Goal: Task Accomplishment & Management: Use online tool/utility

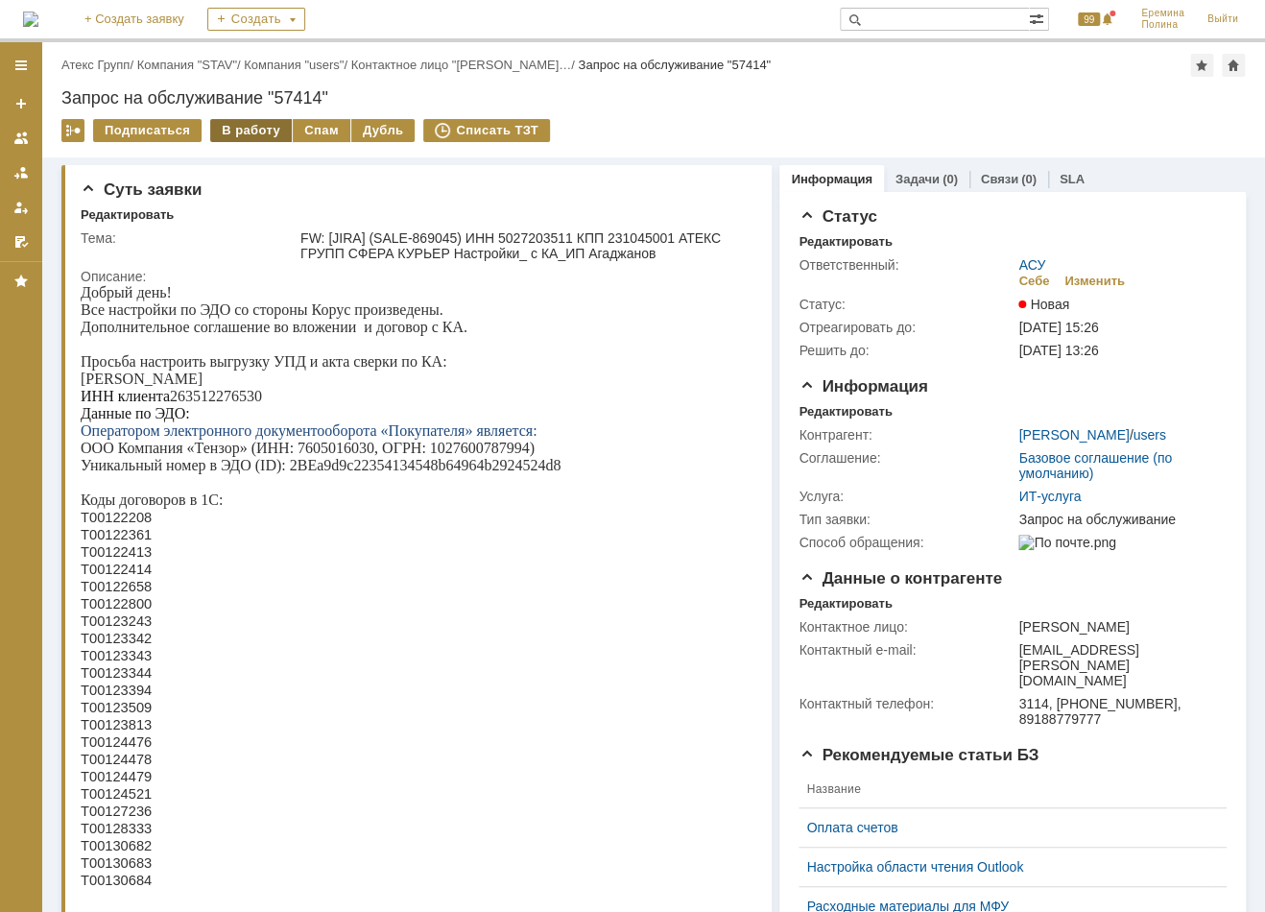
click at [250, 126] on div "В работу" at bounding box center [251, 130] width 82 height 23
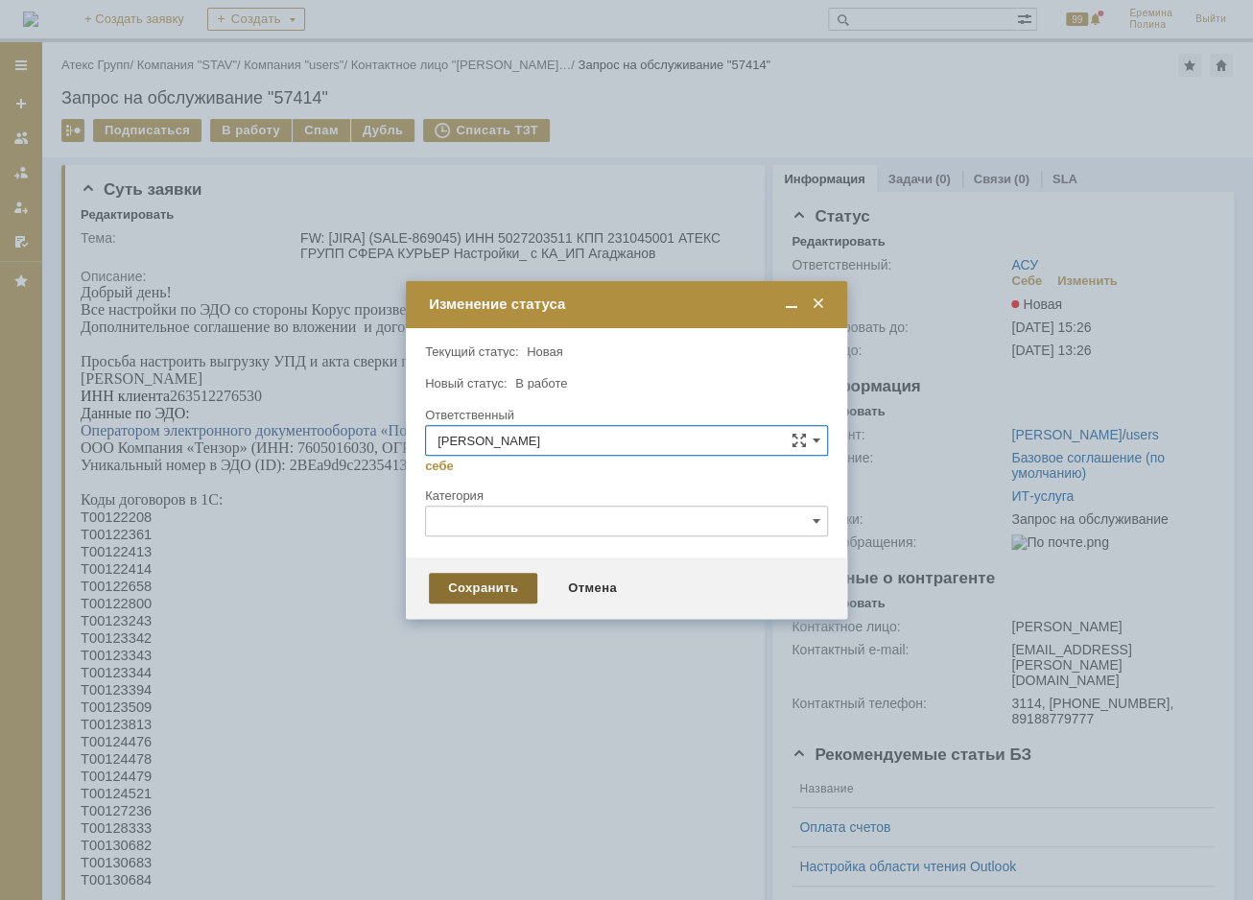
click at [483, 576] on div "Сохранить" at bounding box center [483, 588] width 108 height 31
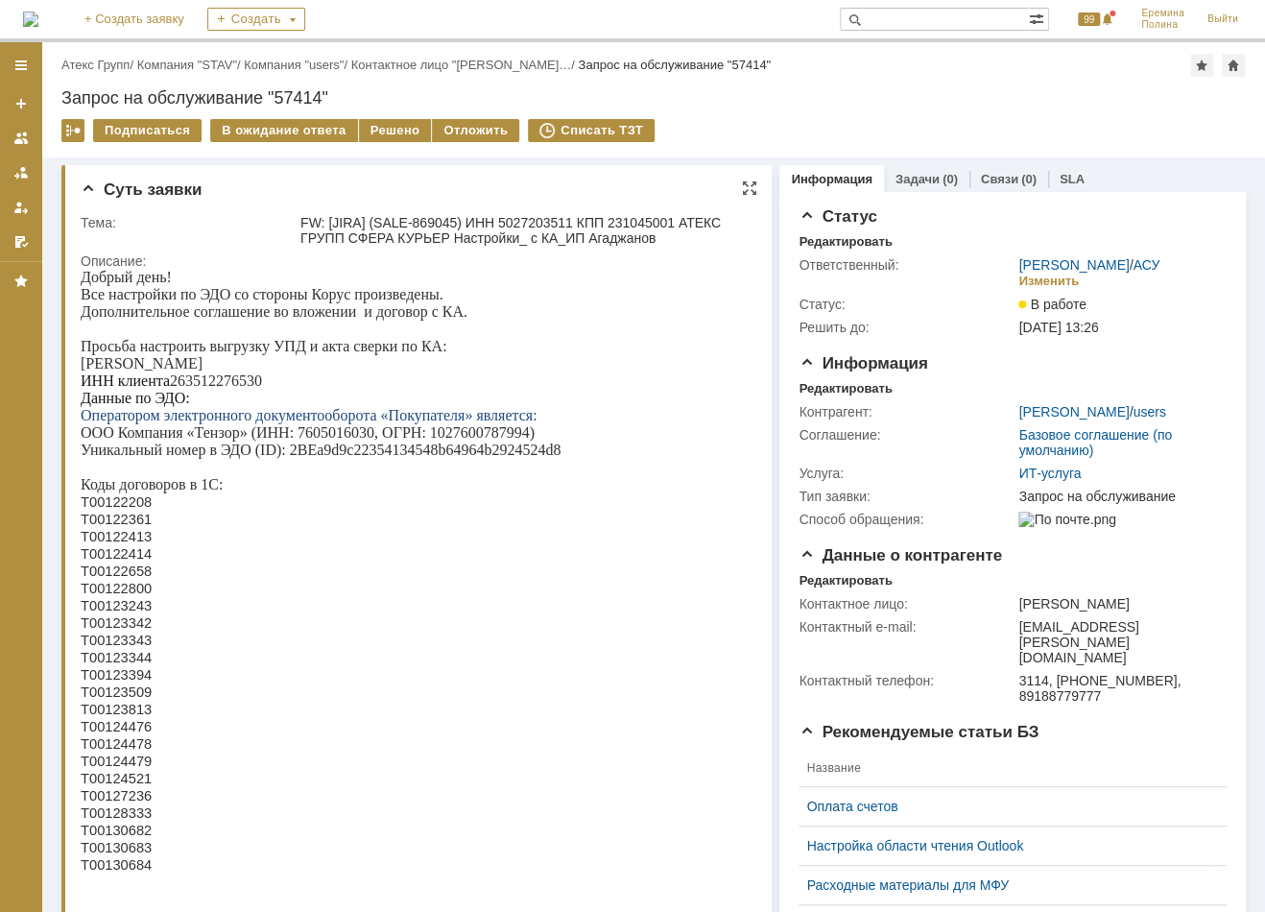
click at [233, 387] on p "ИНН клиента 263512276530" at bounding box center [411, 380] width 661 height 17
copy p "263512276530"
click at [138, 507] on span "Т00122208" at bounding box center [116, 501] width 71 height 15
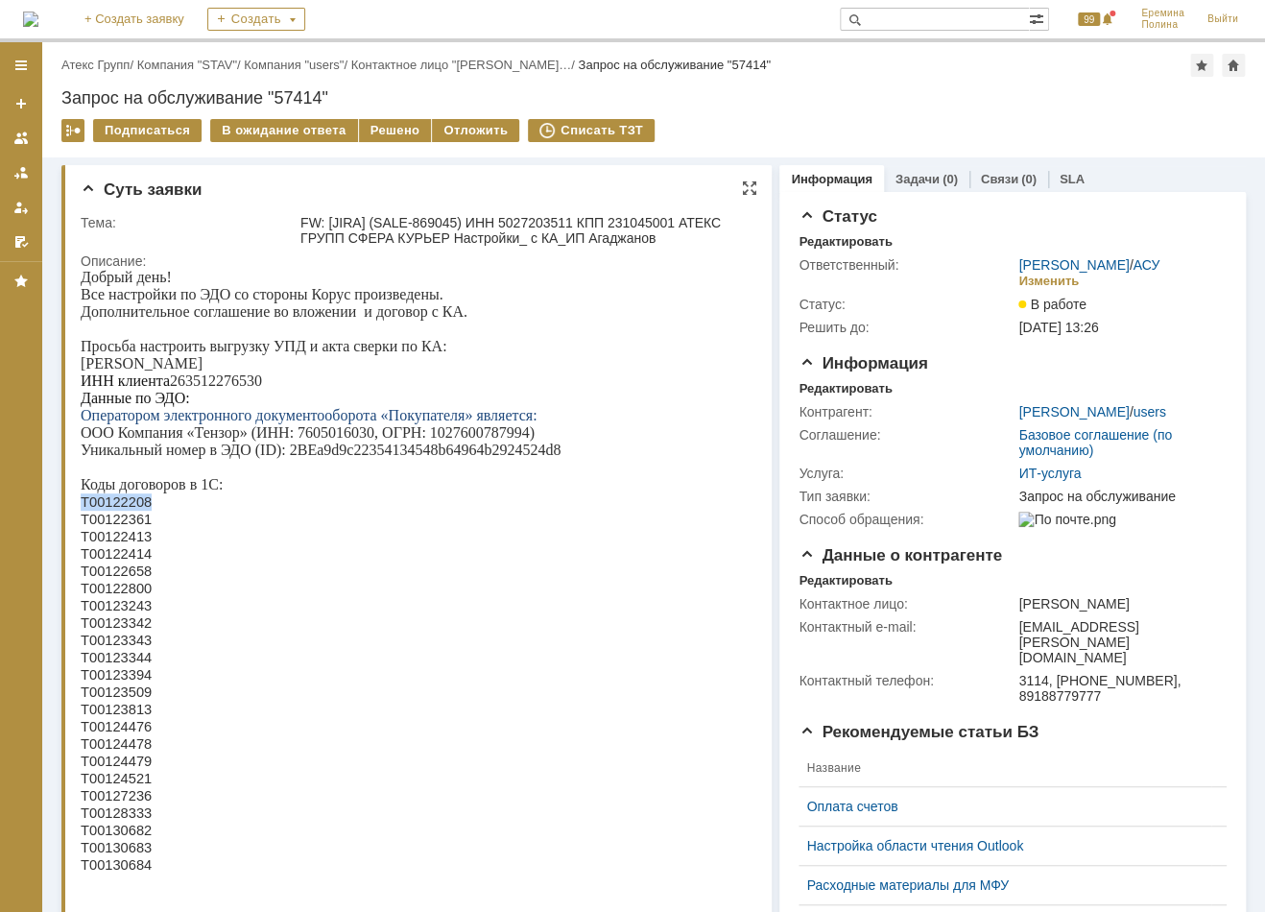
click at [138, 507] on span "Т00122208" at bounding box center [116, 501] width 71 height 15
copy span "Т00122208"
click at [118, 523] on span "Т00122361" at bounding box center [116, 519] width 71 height 15
click at [118, 527] on span "Т00122361" at bounding box center [116, 519] width 71 height 15
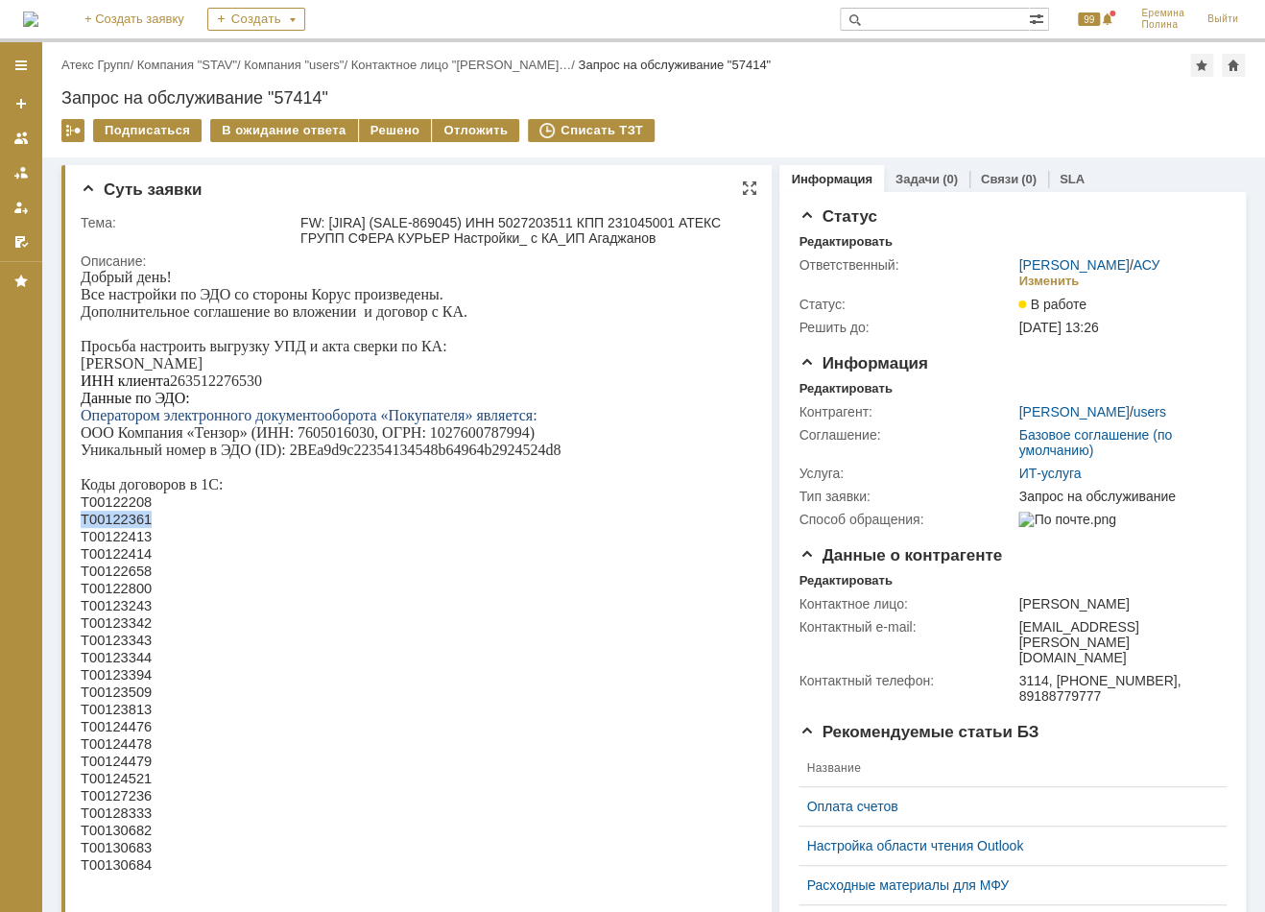
copy span "Т00122361"
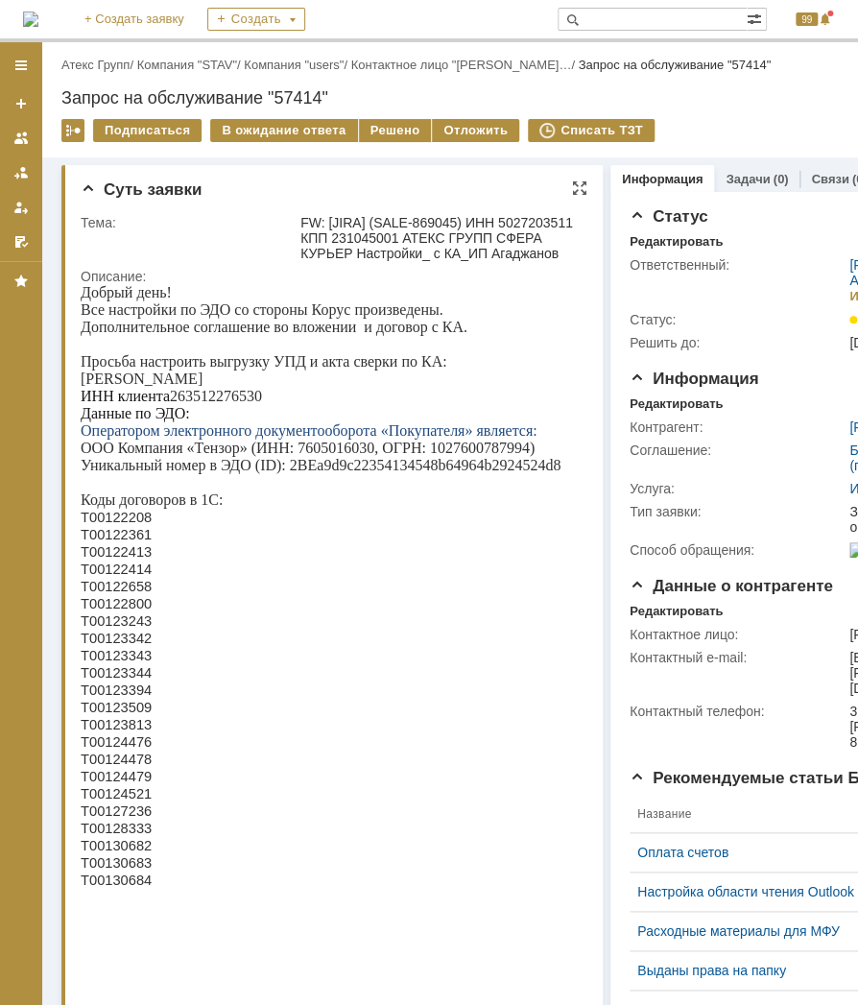
click at [131, 560] on span "Т00122413" at bounding box center [116, 551] width 71 height 15
copy span "Т00122413"
click at [140, 571] on span "Т00122414" at bounding box center [116, 568] width 71 height 15
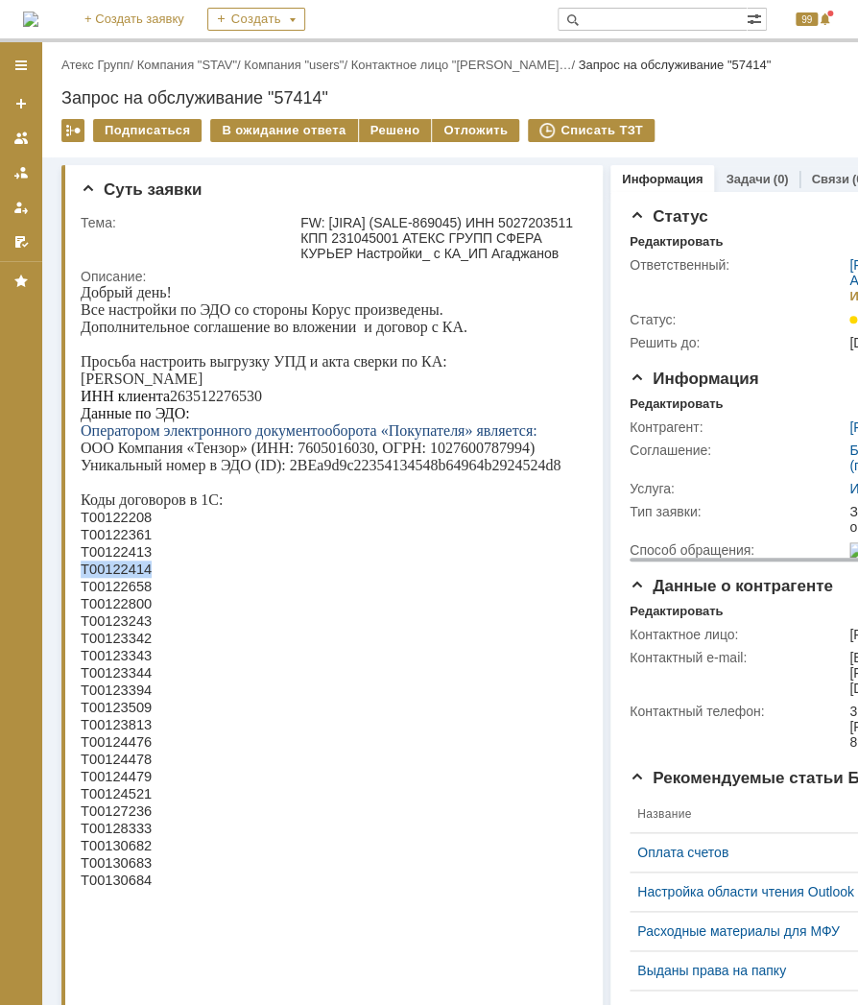
copy span "Т00122414"
click at [126, 591] on span "Т00122658" at bounding box center [116, 586] width 71 height 15
copy span "Т00122658"
click at [126, 605] on span "Т00122800" at bounding box center [116, 603] width 71 height 15
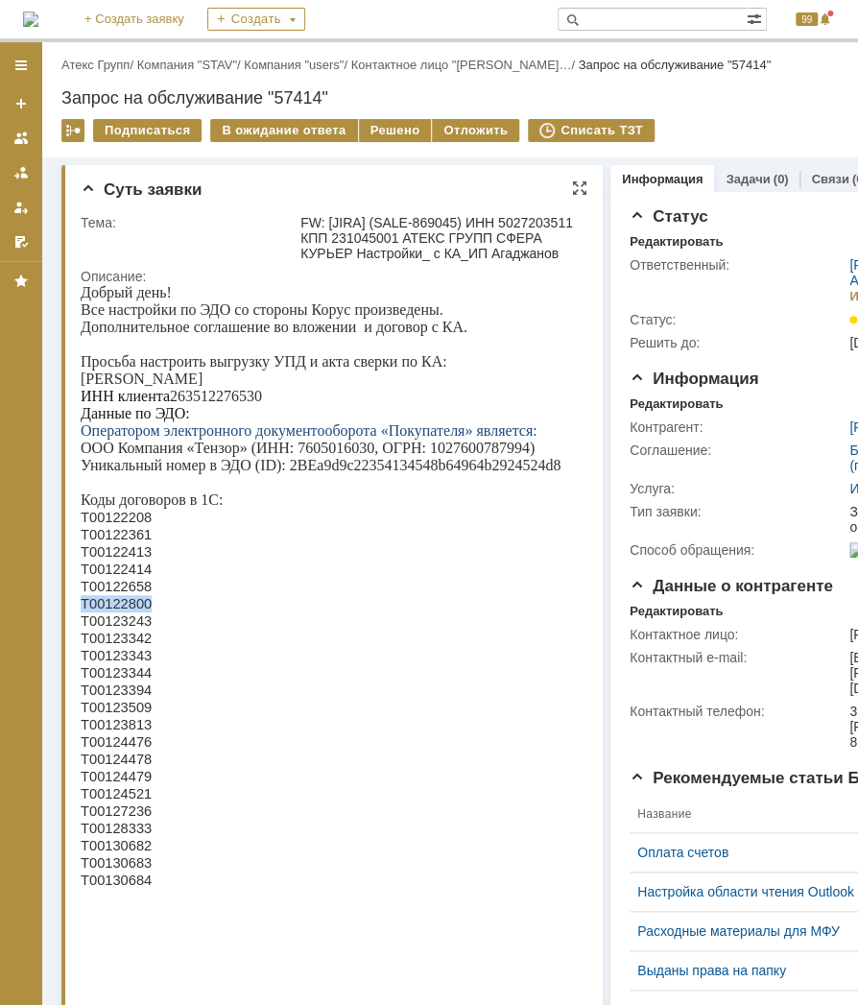
click at [126, 605] on span "Т00122800" at bounding box center [116, 603] width 71 height 15
copy span "Т00122800"
click at [125, 628] on span "Т00123243" at bounding box center [116, 620] width 71 height 15
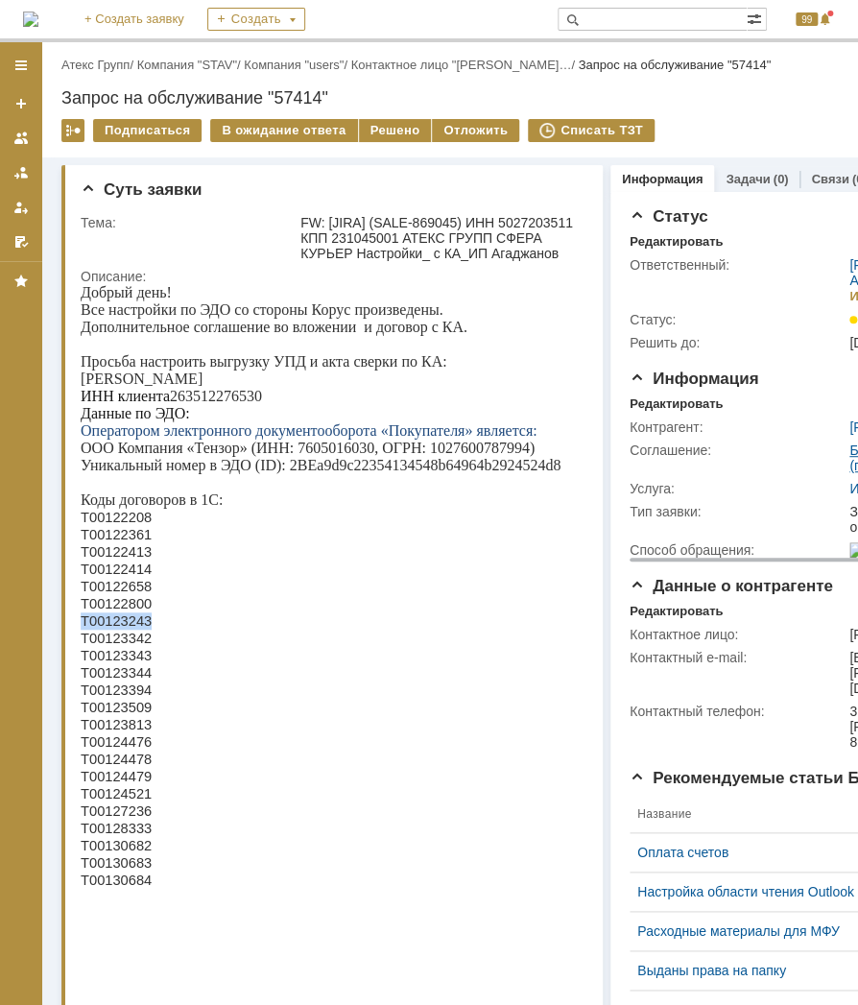
copy span "Т00123243"
click at [144, 646] on span "Т00123342" at bounding box center [116, 638] width 71 height 15
click at [130, 646] on span "Т00123342" at bounding box center [116, 638] width 71 height 15
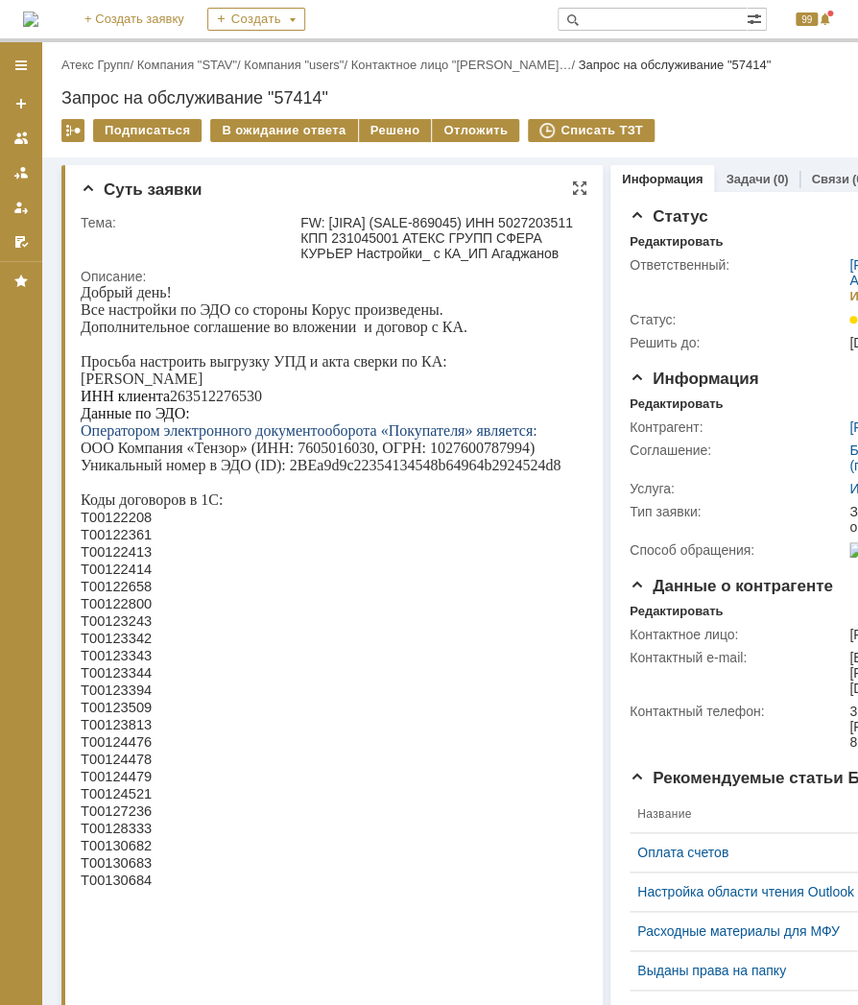
click at [118, 663] on span "Т00123343" at bounding box center [116, 655] width 71 height 15
click at [112, 680] on span "Т00123344" at bounding box center [116, 672] width 71 height 15
click at [130, 698] on span "Т00123394" at bounding box center [116, 689] width 71 height 15
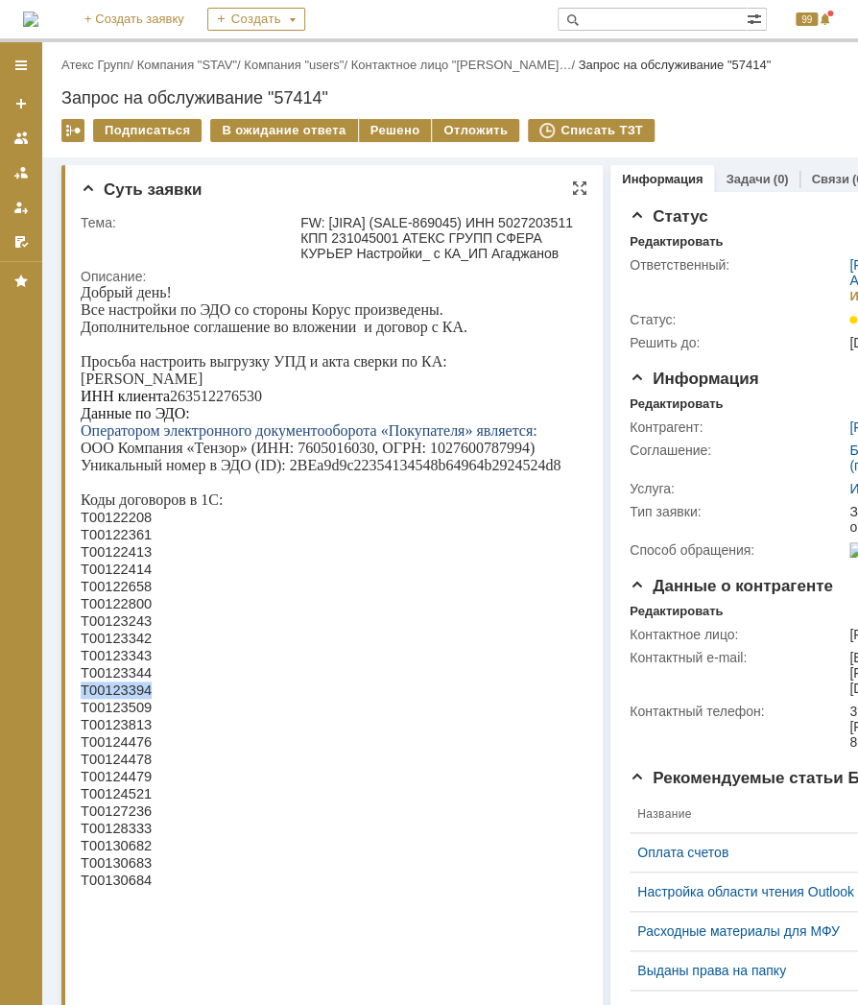
click at [130, 698] on span "Т00123394" at bounding box center [116, 689] width 71 height 15
click at [107, 715] on span "Т00123509" at bounding box center [116, 707] width 71 height 15
click at [118, 732] on span "Т00123813" at bounding box center [116, 724] width 71 height 15
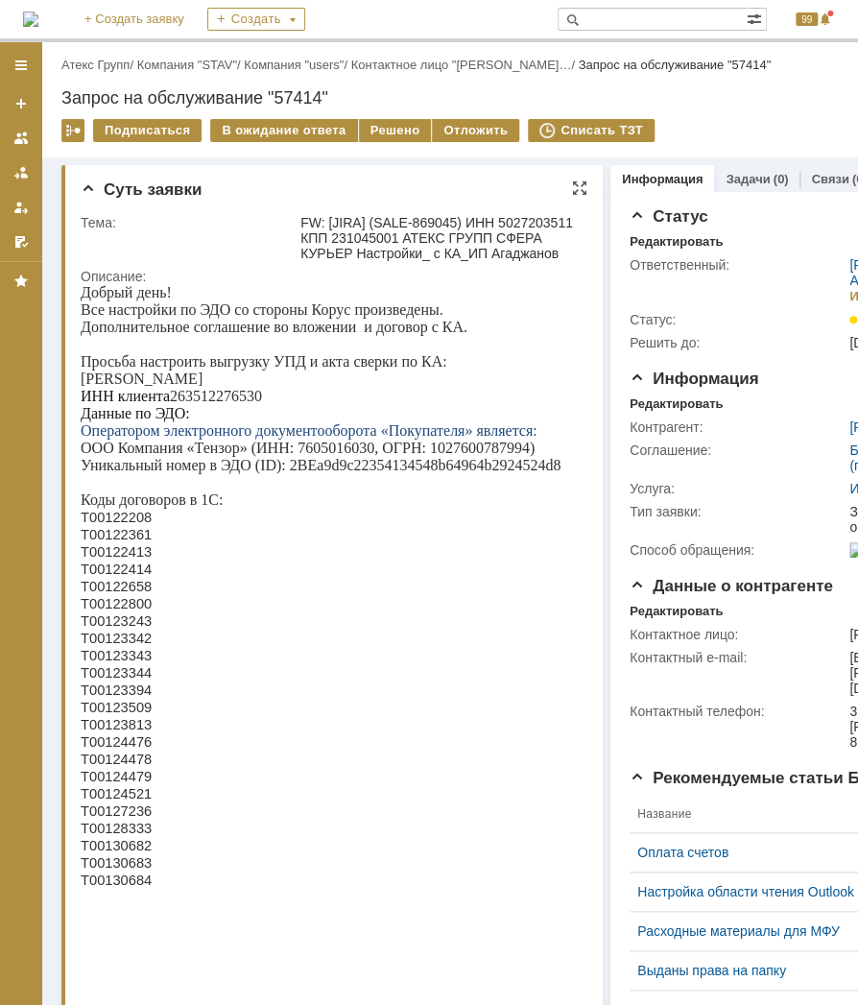
click at [107, 750] on span "Т00124476" at bounding box center [116, 741] width 71 height 15
click at [137, 767] on span "Т00124478" at bounding box center [116, 758] width 71 height 15
click at [115, 784] on span "Т00124479" at bounding box center [116, 776] width 71 height 15
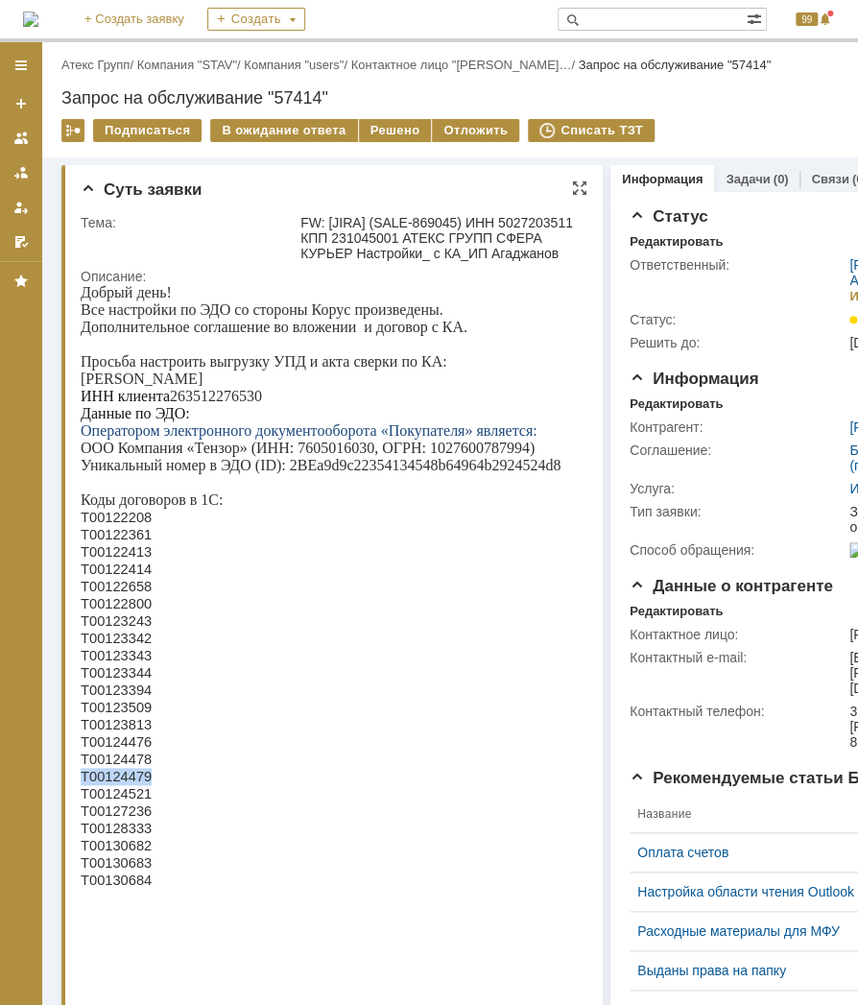
click at [115, 784] on span "Т00124479" at bounding box center [116, 776] width 71 height 15
click at [132, 798] on span "Т00124521" at bounding box center [116, 793] width 71 height 15
click at [123, 801] on span "Т00124521" at bounding box center [116, 793] width 71 height 15
click at [218, 781] on p "Т00124479" at bounding box center [328, 776] width 494 height 17
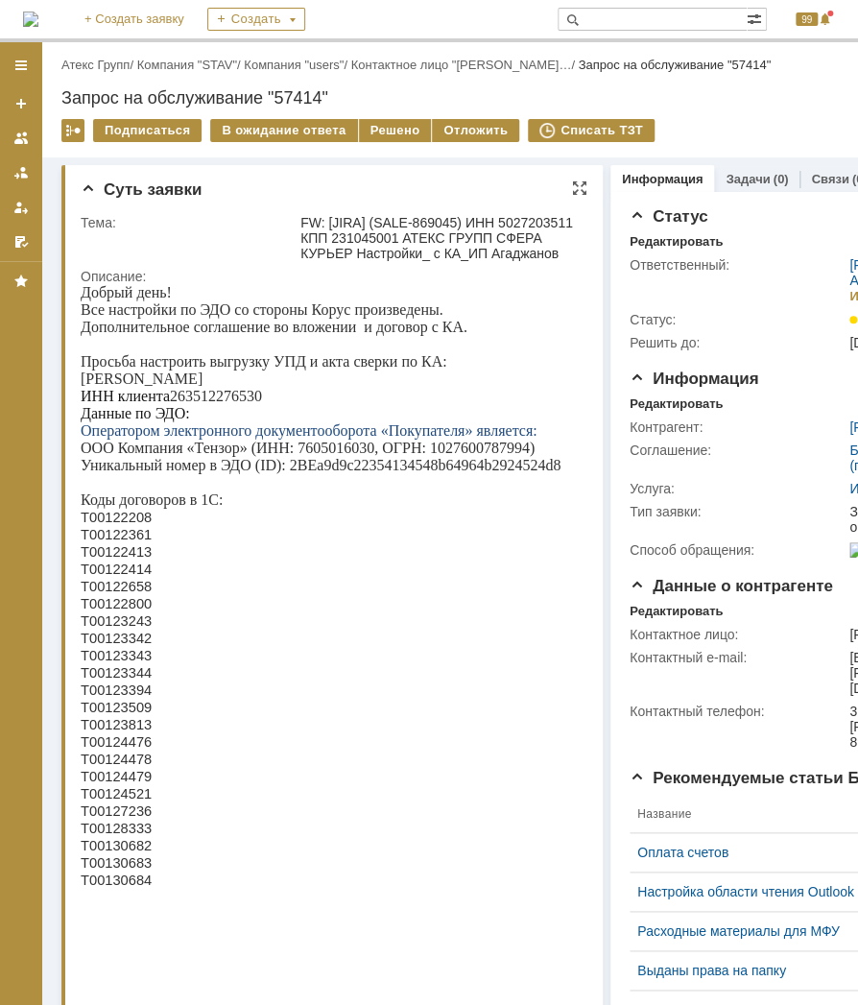
click at [98, 801] on span "Т00124521" at bounding box center [116, 793] width 71 height 15
click at [128, 784] on span "Т00124479" at bounding box center [116, 776] width 71 height 15
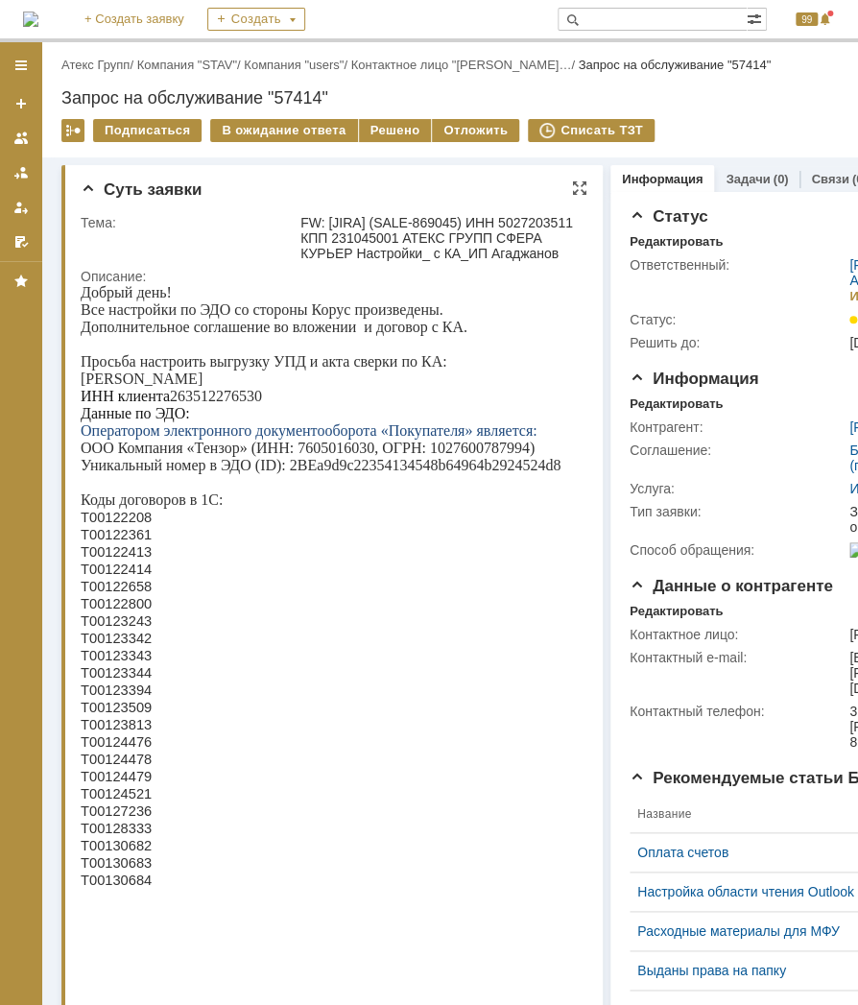
click at [116, 801] on span "Т00124521" at bounding box center [116, 793] width 71 height 15
click at [118, 801] on span "Т00124521" at bounding box center [116, 793] width 71 height 15
click at [100, 819] on span "Т00127236" at bounding box center [116, 810] width 71 height 15
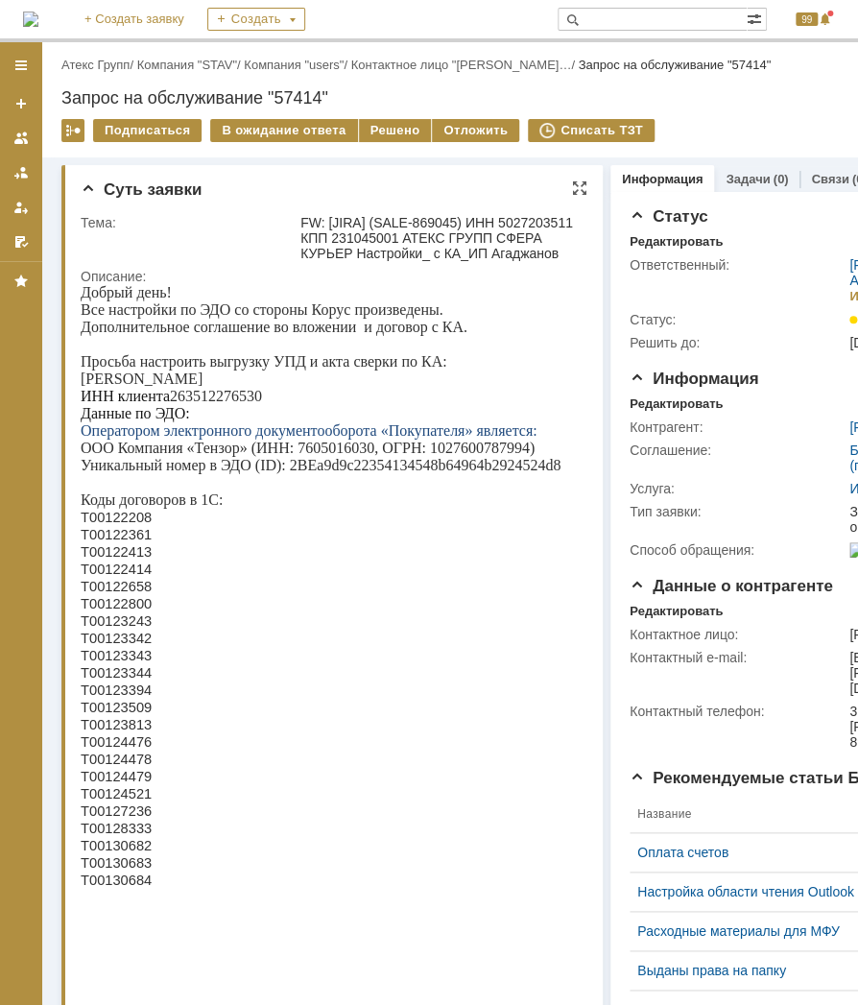
click at [129, 836] on span "Т00128333" at bounding box center [116, 828] width 71 height 15
